Goal: Task Accomplishment & Management: Complete application form

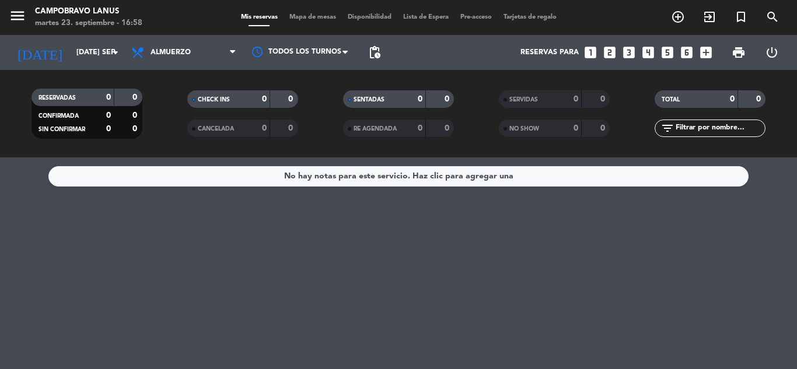
click at [609, 55] on icon "looks_two" at bounding box center [609, 52] width 15 height 15
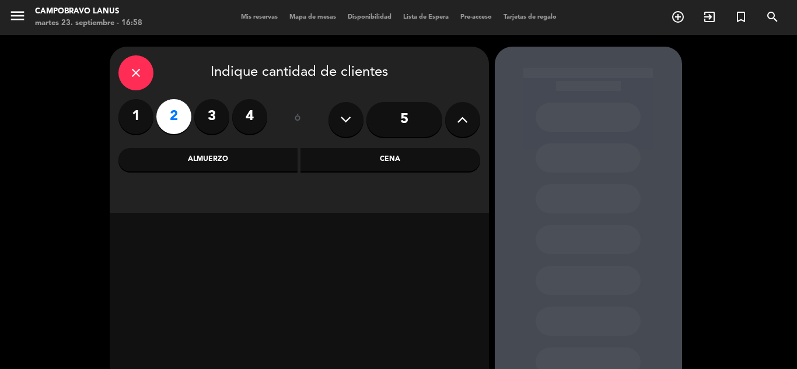
click at [380, 165] on div "Cena" at bounding box center [390, 159] width 180 height 23
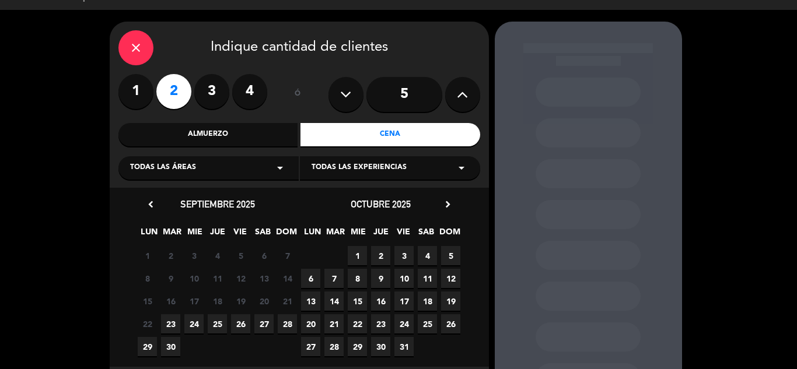
scroll to position [83, 0]
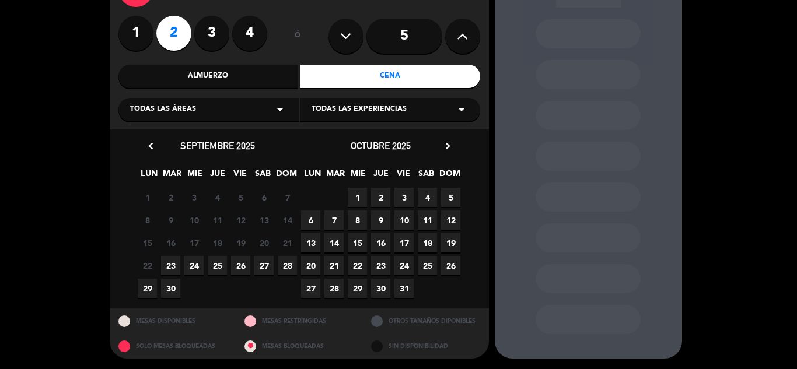
click at [166, 267] on span "23" at bounding box center [170, 265] width 19 height 19
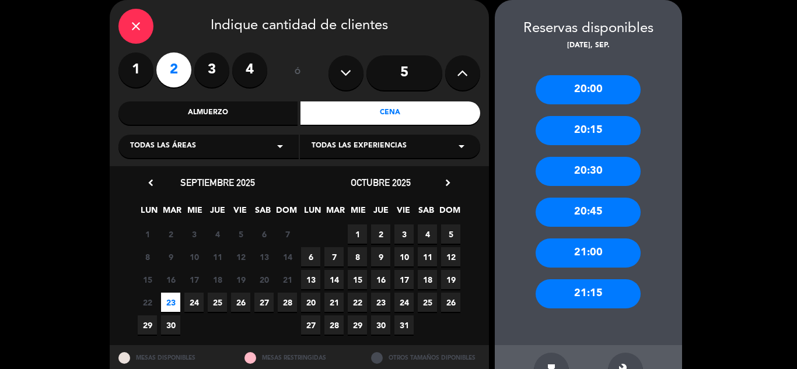
click at [594, 256] on div "21:00" at bounding box center [588, 253] width 105 height 29
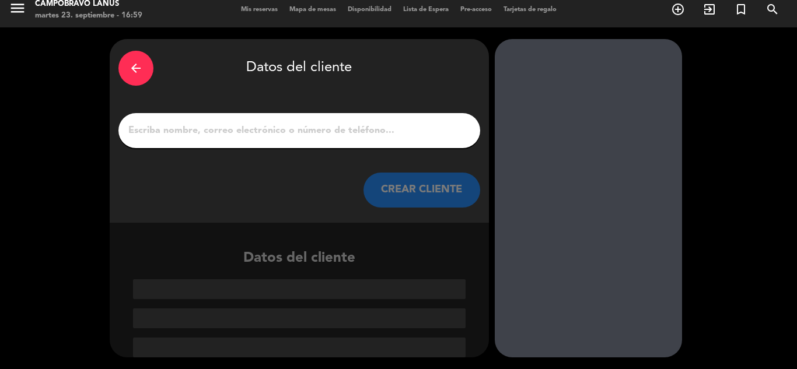
click at [353, 139] on div at bounding box center [299, 130] width 362 height 35
click at [352, 136] on input "1" at bounding box center [299, 131] width 344 height 16
click at [195, 117] on div at bounding box center [299, 130] width 362 height 35
click at [195, 127] on input "1" at bounding box center [299, 131] width 344 height 16
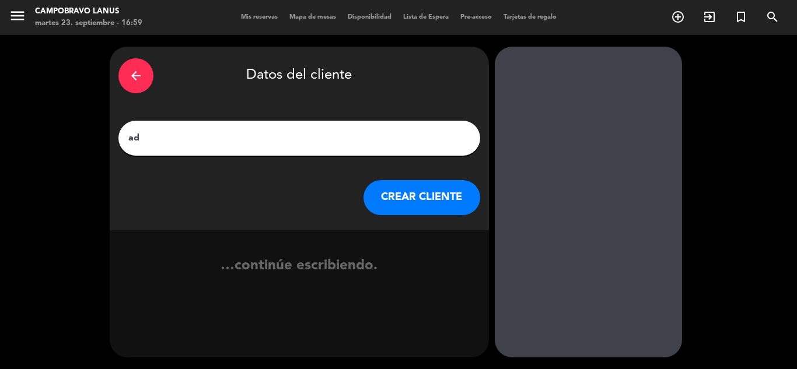
type input "a"
type input "[PERSON_NAME]"
click at [402, 199] on button "CREAR CLIENTE" at bounding box center [422, 197] width 117 height 35
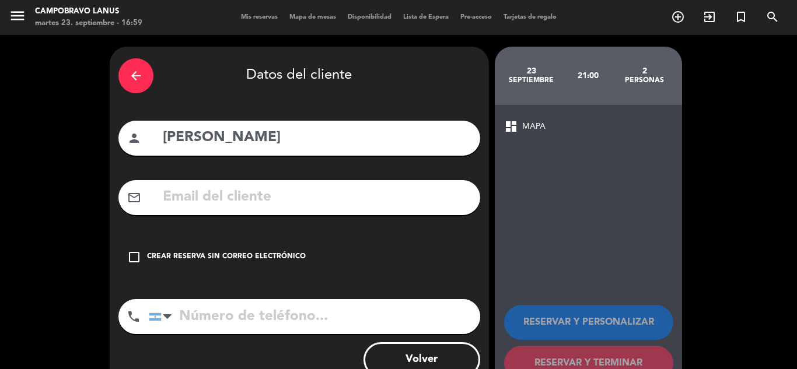
click at [181, 251] on div "Crear reserva sin correo electrónico" at bounding box center [226, 257] width 159 height 12
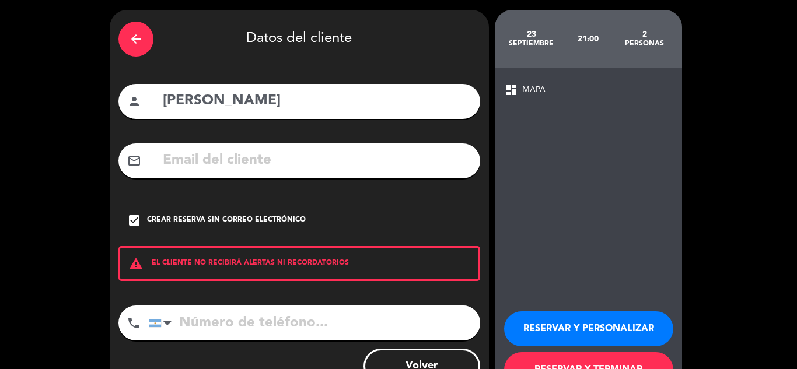
scroll to position [81, 0]
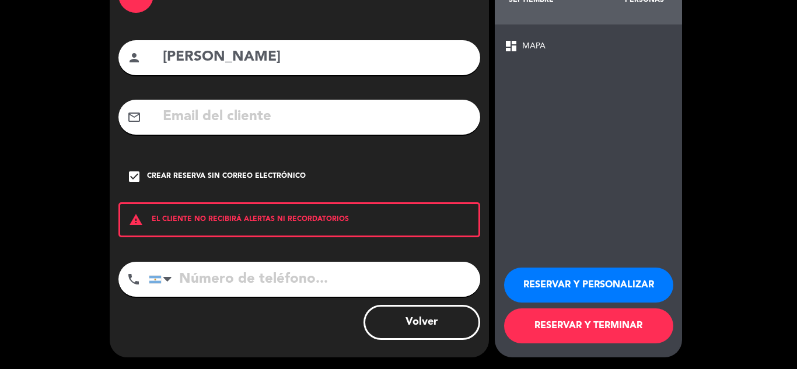
click at [566, 334] on button "RESERVAR Y TERMINAR" at bounding box center [588, 326] width 169 height 35
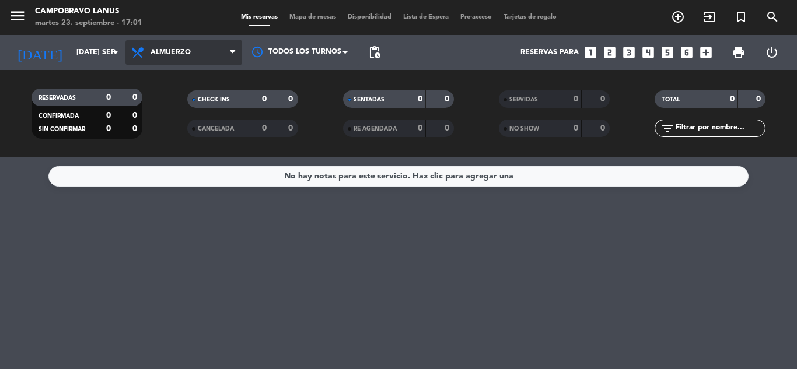
click at [169, 46] on span "Almuerzo" at bounding box center [183, 53] width 117 height 26
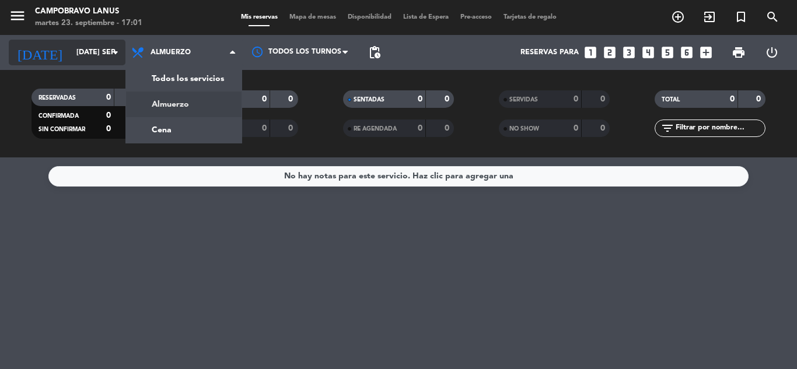
click at [95, 50] on input "[DATE] sep." at bounding box center [120, 53] width 99 height 20
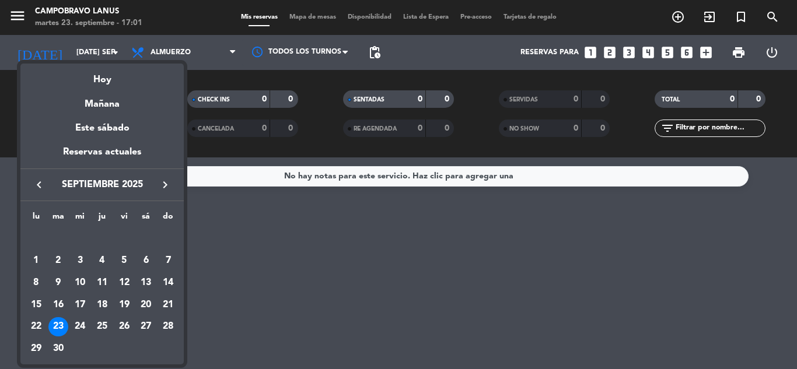
click at [167, 49] on div at bounding box center [398, 184] width 797 height 369
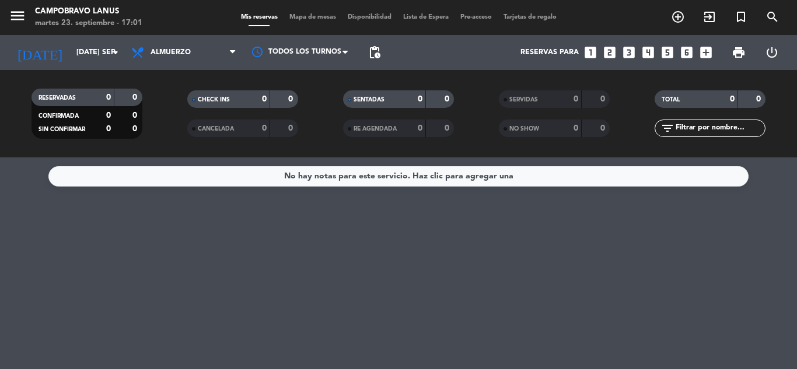
click at [167, 49] on span "Almuerzo" at bounding box center [171, 52] width 40 height 8
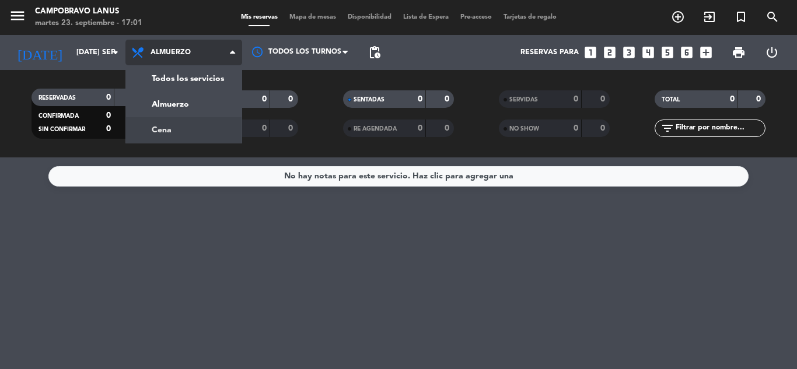
click at [159, 134] on div "menu CAMPOBRAVO Lanus martes 23. septiembre - 17:01 Mis reservas Mapa de mesas …" at bounding box center [398, 79] width 797 height 158
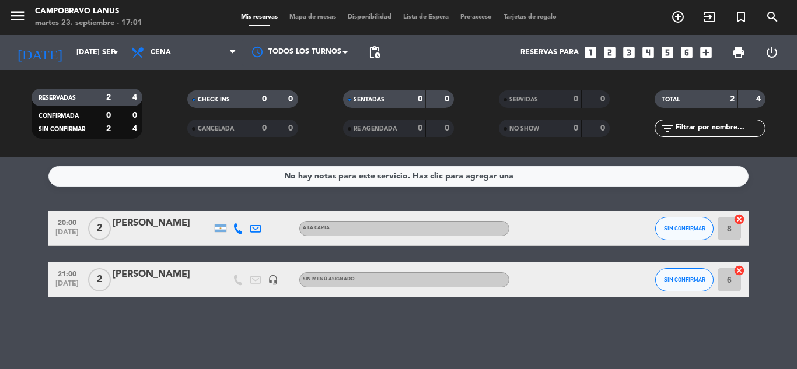
click at [236, 223] on icon at bounding box center [238, 228] width 11 height 11
click at [50, 225] on div "20:00 [DATE]" at bounding box center [66, 228] width 37 height 34
